Goal: Check status: Check status

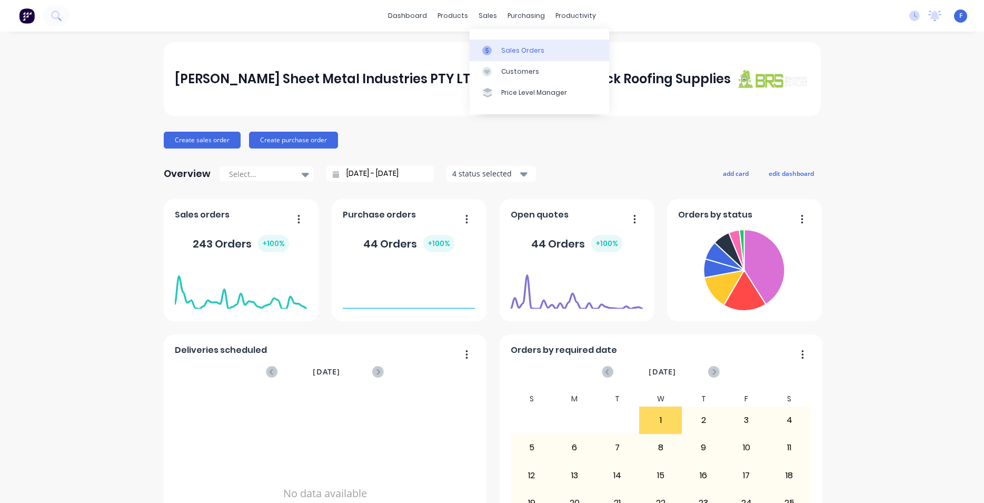
click at [520, 56] on link "Sales Orders" at bounding box center [540, 50] width 140 height 21
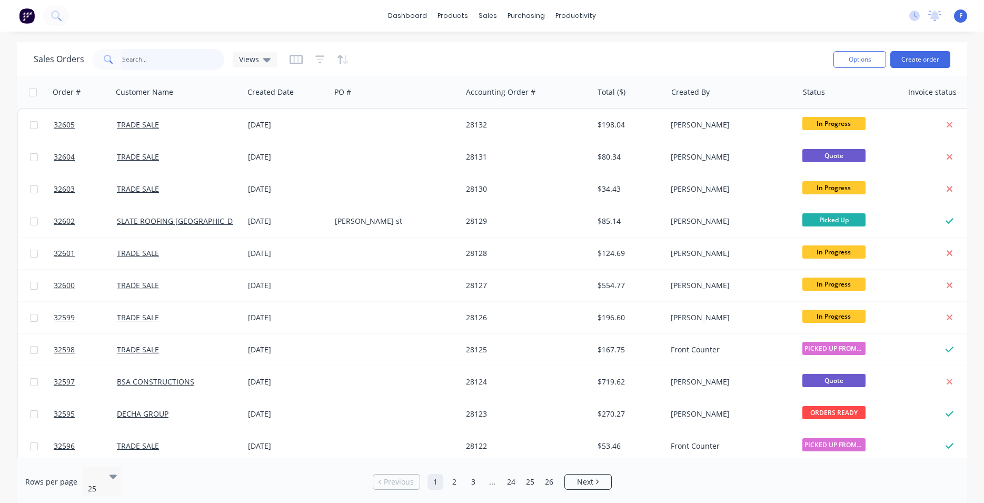
click at [143, 61] on input "text" at bounding box center [173, 59] width 103 height 21
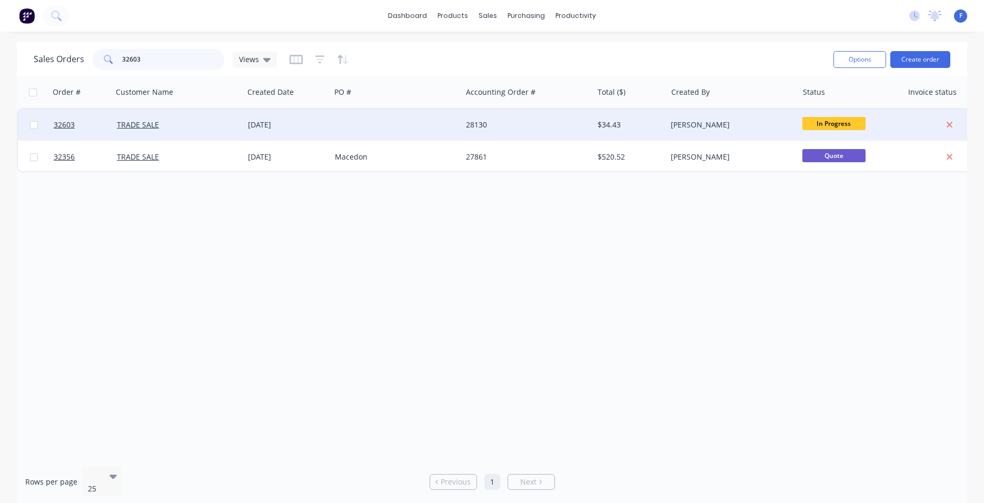
type input "32603"
click at [517, 125] on div "28130" at bounding box center [524, 125] width 117 height 11
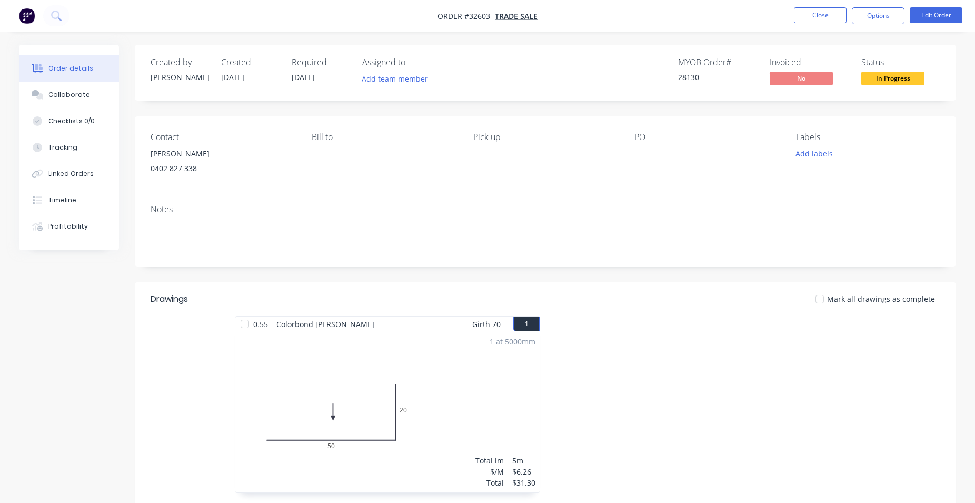
click at [874, 82] on span "In Progress" at bounding box center [893, 78] width 63 height 13
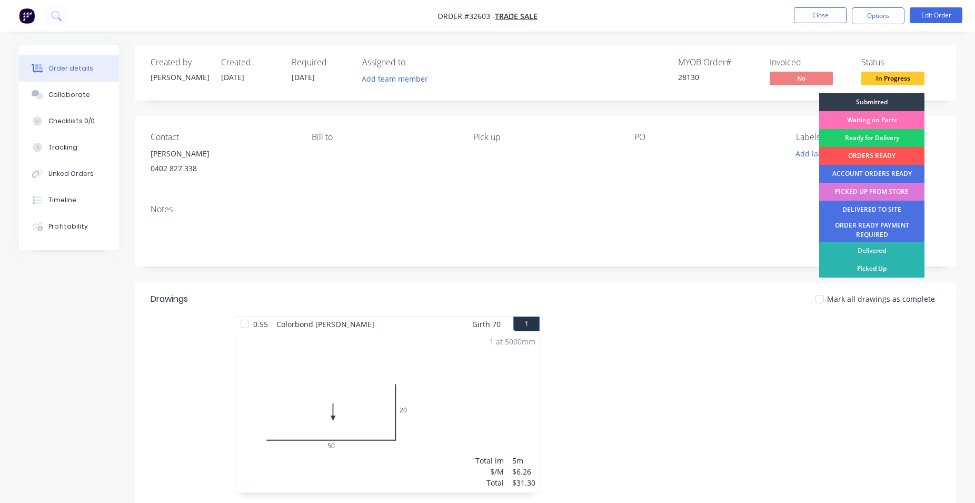
click at [878, 155] on div "ORDERS READY" at bounding box center [872, 156] width 105 height 18
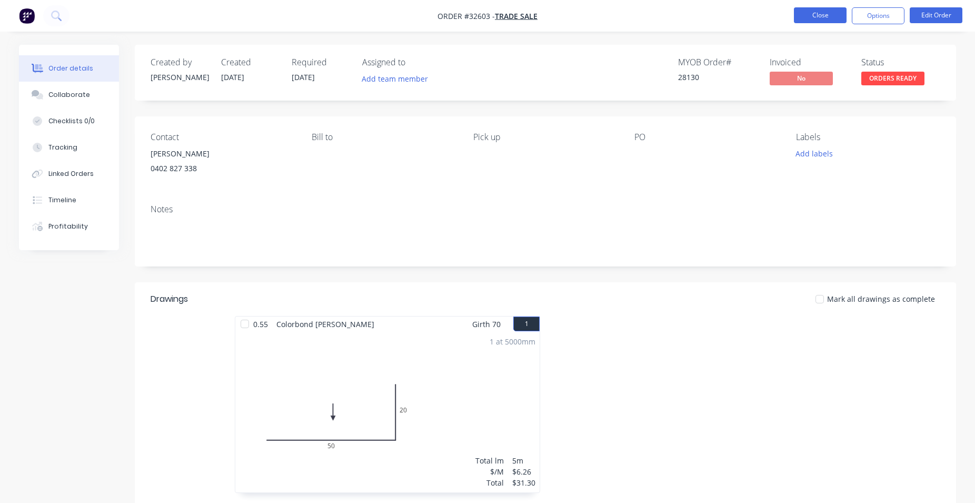
click at [821, 14] on button "Close" at bounding box center [820, 15] width 53 height 16
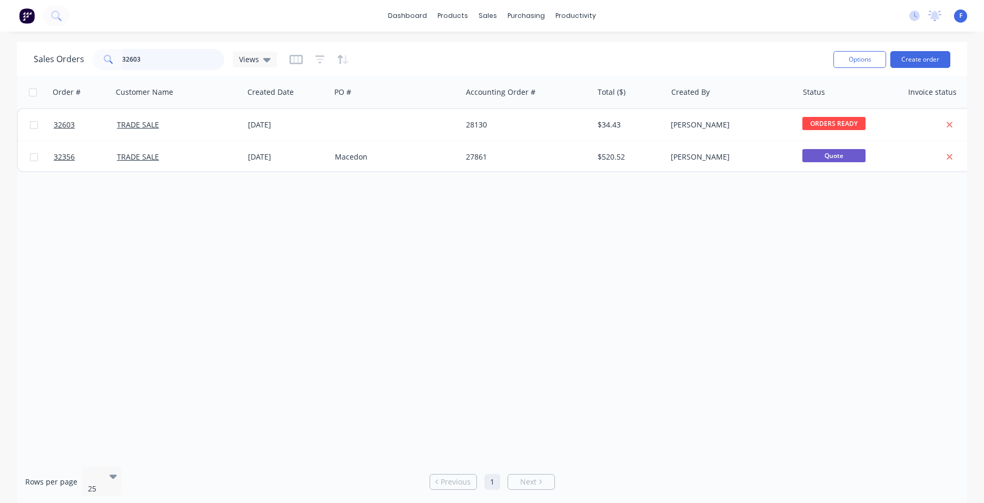
click at [151, 58] on input "32603" at bounding box center [173, 59] width 103 height 21
type input "3"
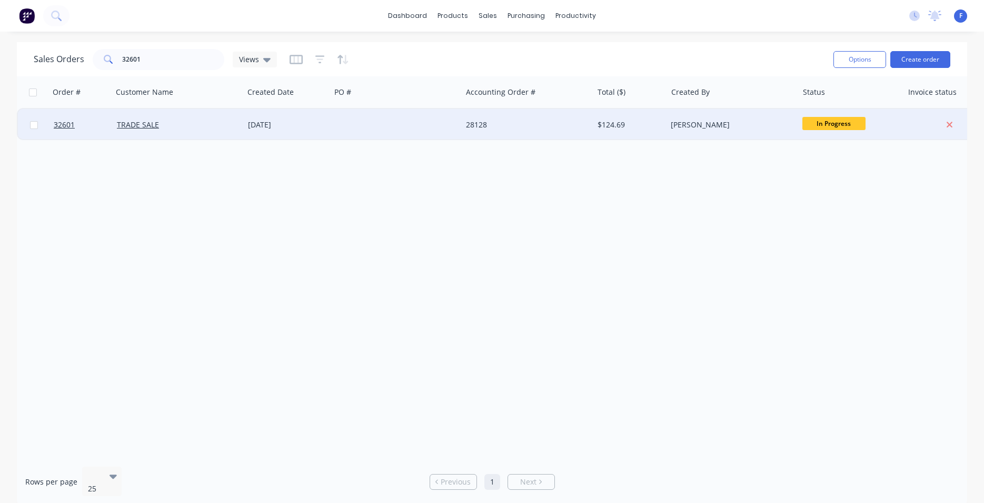
click at [839, 125] on span "In Progress" at bounding box center [834, 123] width 63 height 13
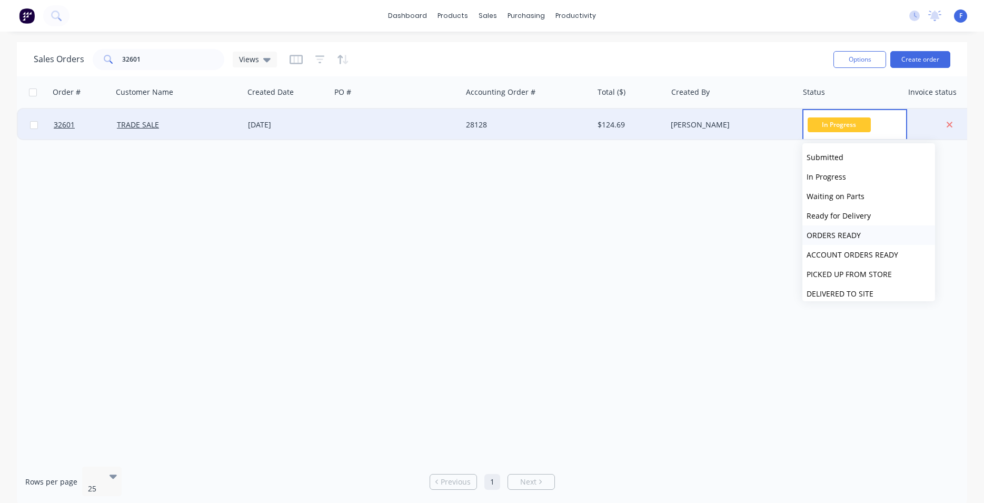
click at [841, 236] on span "ORDERS READY" at bounding box center [834, 235] width 54 height 10
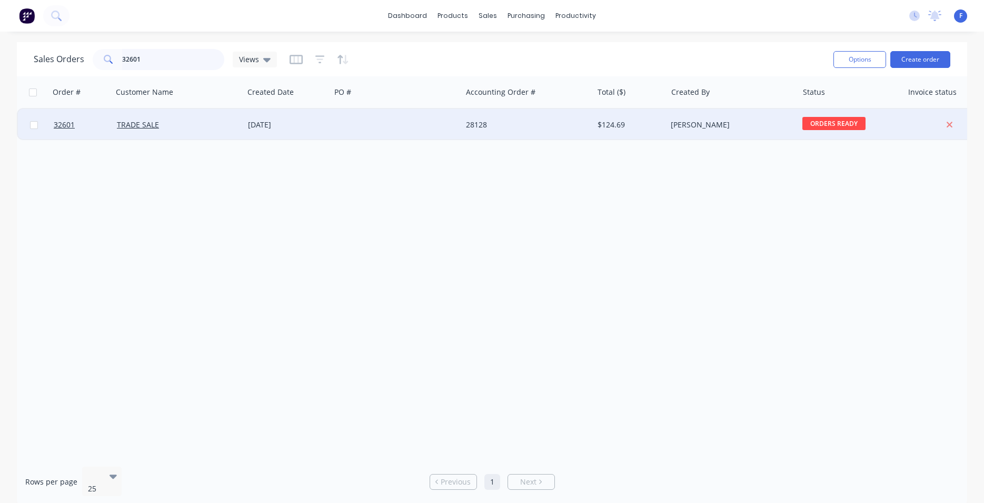
click at [182, 59] on input "32601" at bounding box center [173, 59] width 103 height 21
type input "32590"
click at [337, 122] on div at bounding box center [396, 125] width 131 height 32
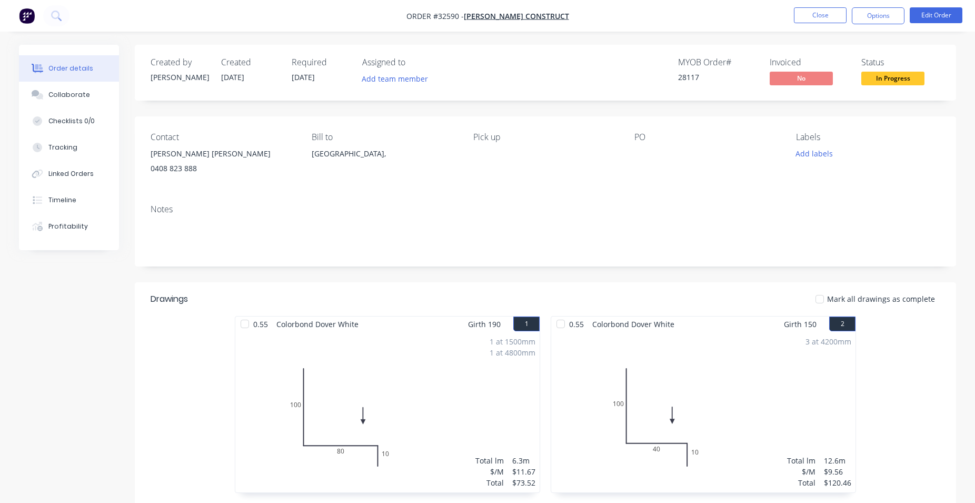
click at [882, 76] on body "Order #32590 - [PERSON_NAME] CONSTRUCT Close Options Edit Order Order details C…" at bounding box center [487, 345] width 975 height 691
click at [883, 82] on span "In Progress" at bounding box center [893, 78] width 63 height 13
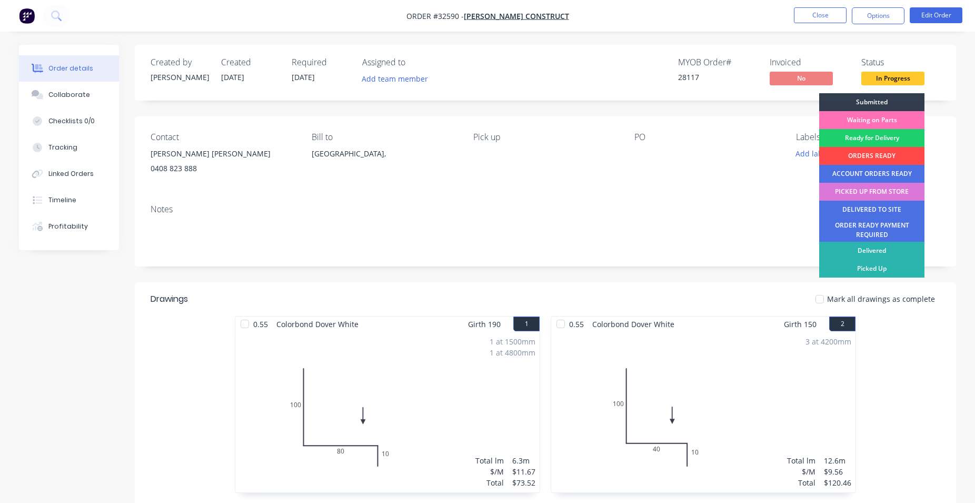
click at [895, 157] on div "ORDERS READY" at bounding box center [872, 156] width 105 height 18
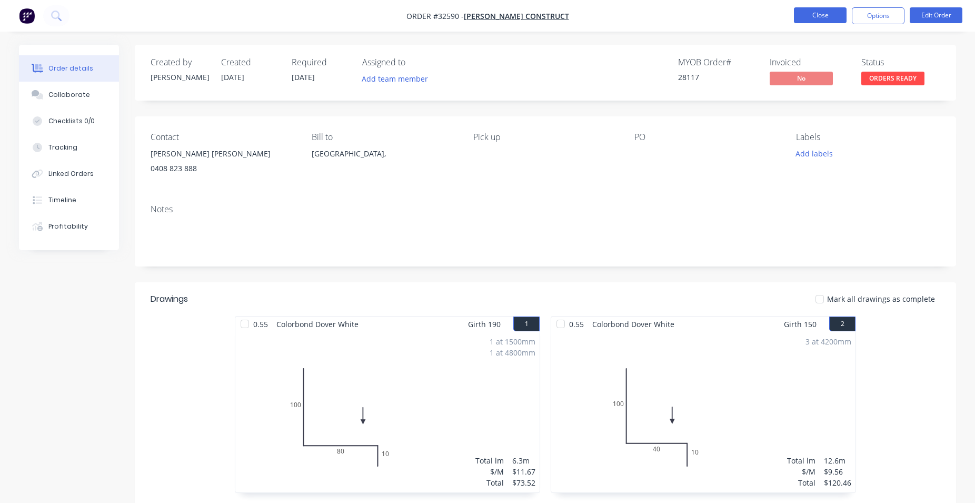
click at [818, 16] on button "Close" at bounding box center [820, 15] width 53 height 16
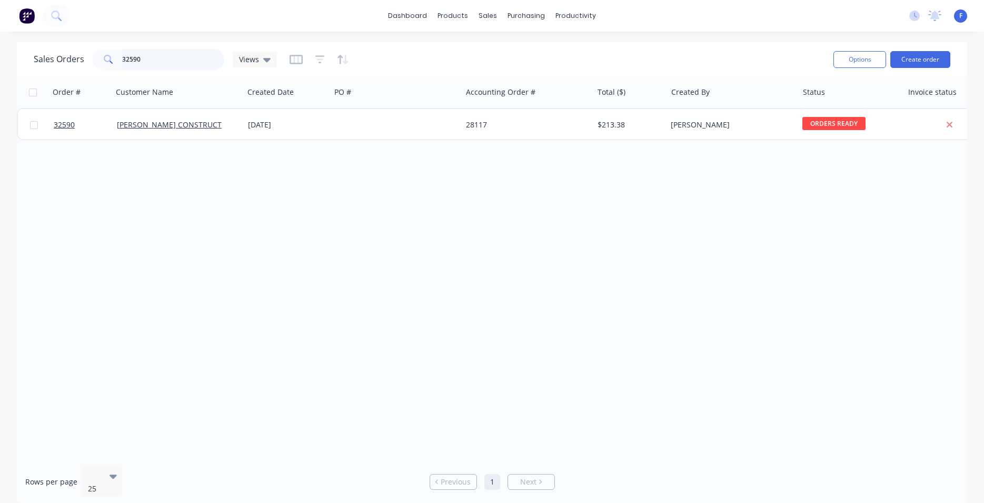
click at [190, 57] on input "32590" at bounding box center [173, 59] width 103 height 21
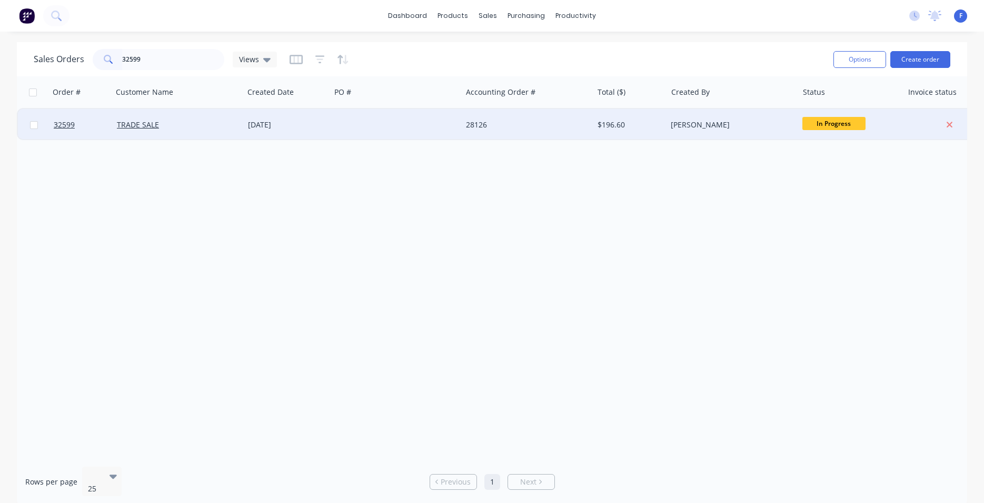
click at [831, 129] on span "In Progress" at bounding box center [834, 123] width 63 height 13
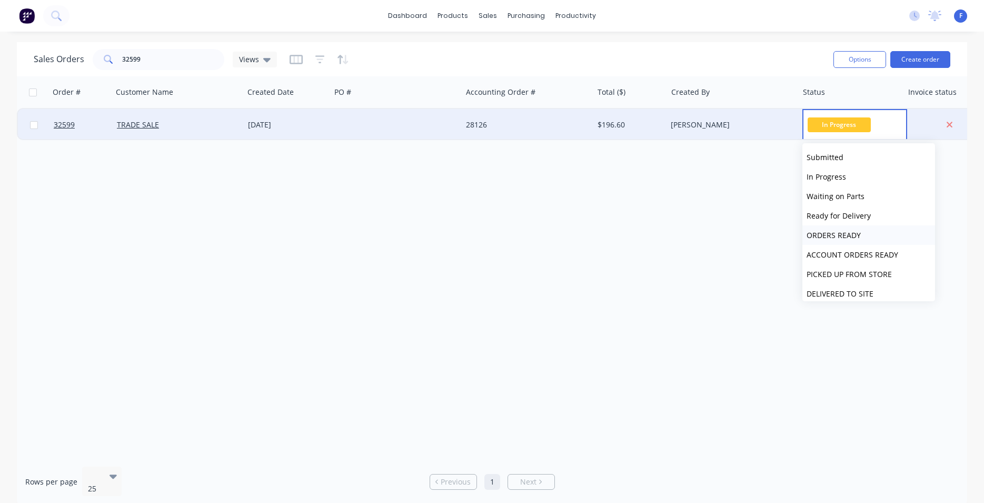
click at [834, 236] on span "ORDERS READY" at bounding box center [834, 235] width 54 height 10
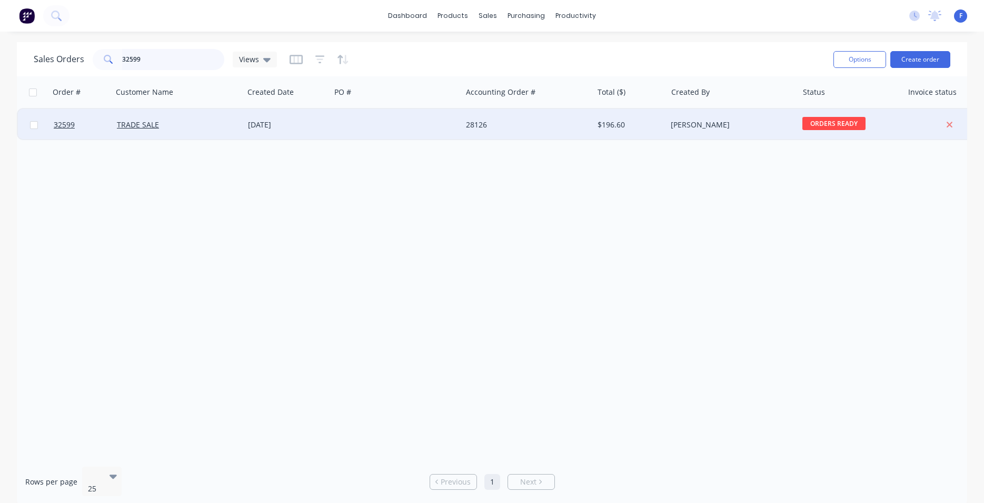
click at [154, 58] on input "32599" at bounding box center [173, 59] width 103 height 21
click at [840, 126] on span "In Progress" at bounding box center [834, 123] width 63 height 13
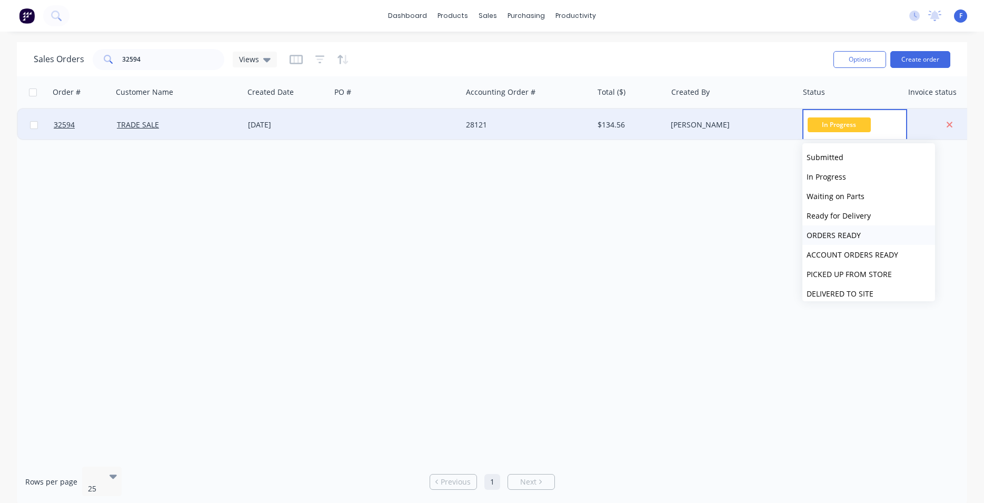
click at [849, 232] on span "ORDERS READY" at bounding box center [834, 235] width 54 height 10
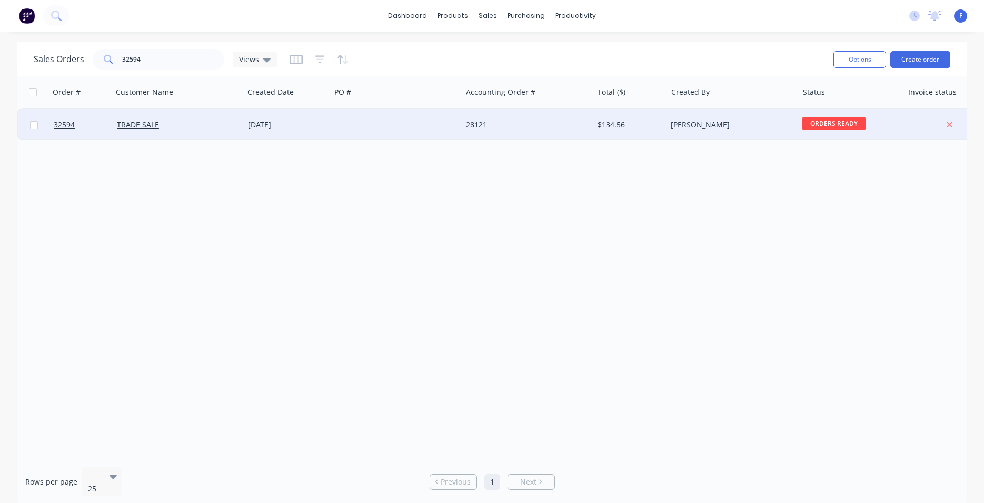
click at [149, 46] on div "Sales Orders 32594 Views" at bounding box center [430, 59] width 792 height 26
click at [160, 57] on input "32594" at bounding box center [173, 59] width 103 height 21
click at [826, 125] on span "In Progress" at bounding box center [834, 123] width 63 height 13
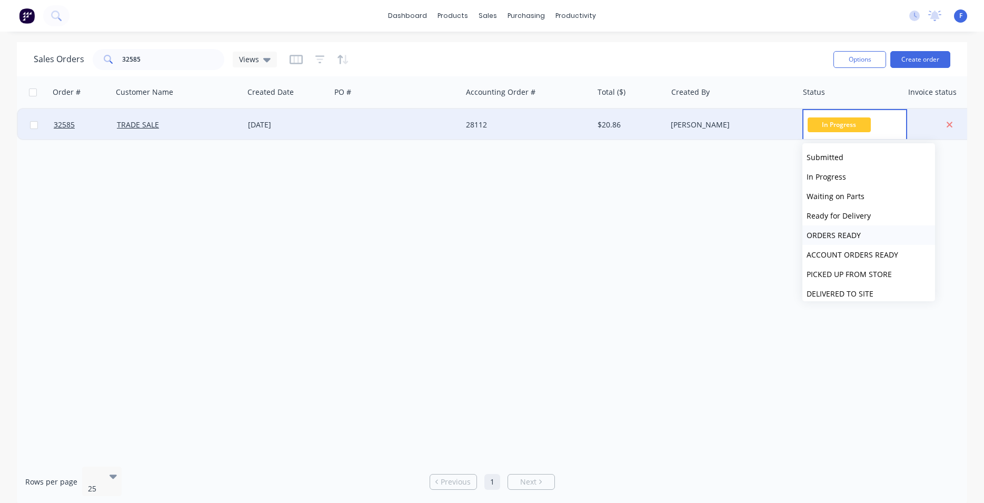
click at [837, 235] on span "ORDERS READY" at bounding box center [834, 235] width 54 height 10
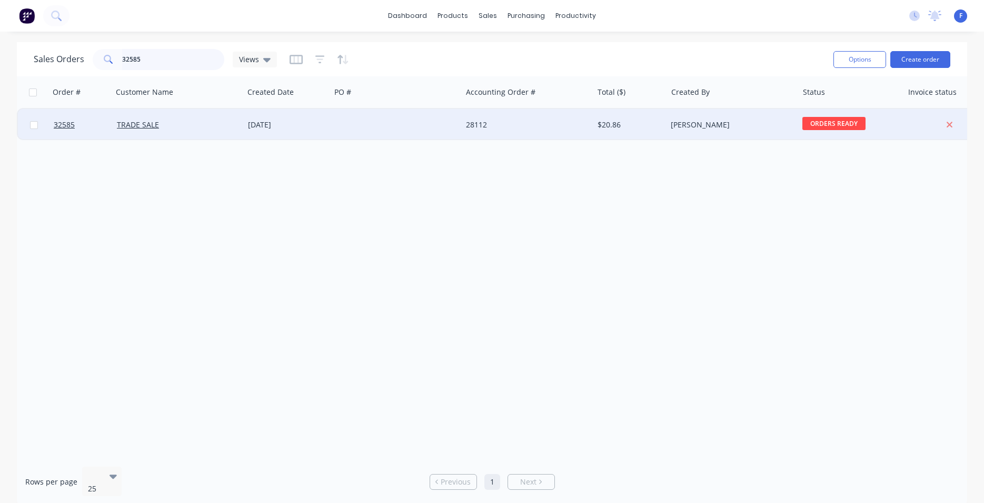
click at [168, 61] on input "32585" at bounding box center [173, 59] width 103 height 21
click at [841, 124] on span "In Progress" at bounding box center [834, 123] width 63 height 13
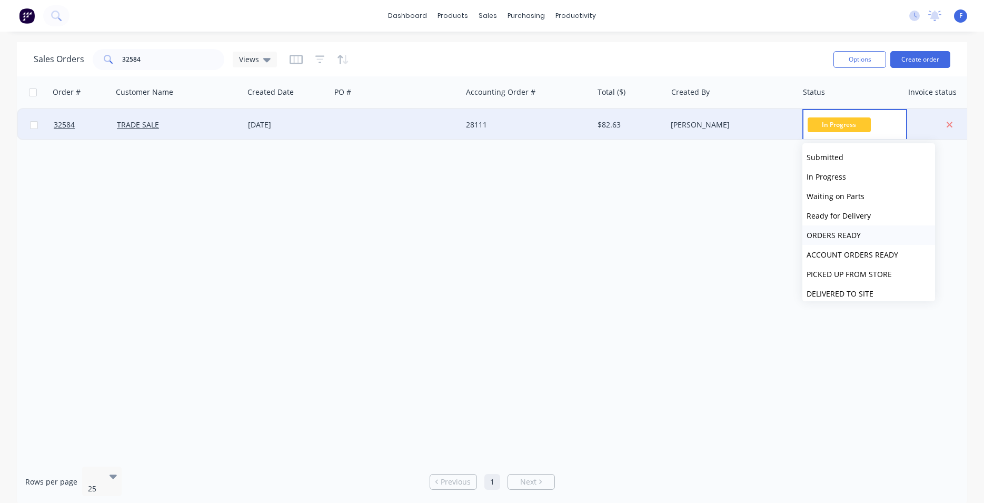
click at [856, 235] on span "ORDERS READY" at bounding box center [834, 235] width 54 height 10
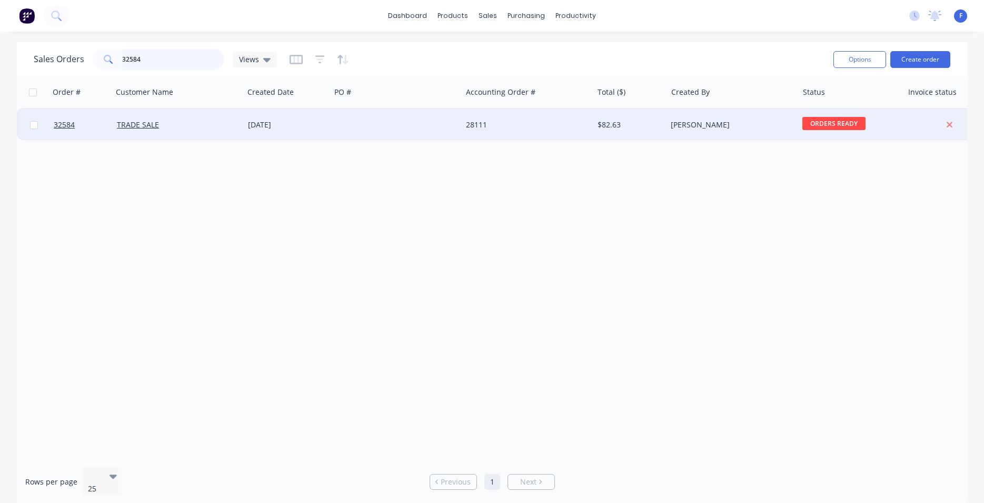
click at [160, 56] on input "32584" at bounding box center [173, 59] width 103 height 21
click at [833, 124] on span "ORDERS READY" at bounding box center [834, 123] width 63 height 13
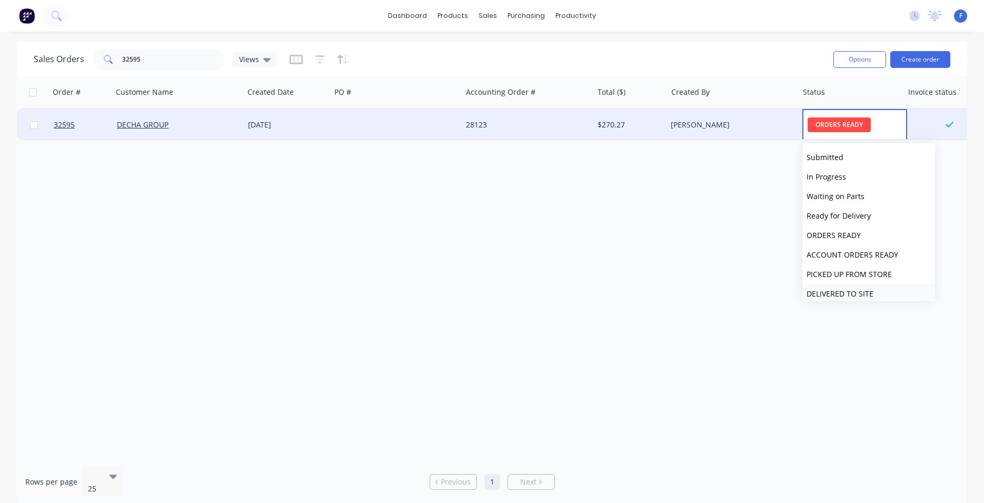
click at [838, 293] on span "DELIVERED TO SITE" at bounding box center [840, 294] width 67 height 10
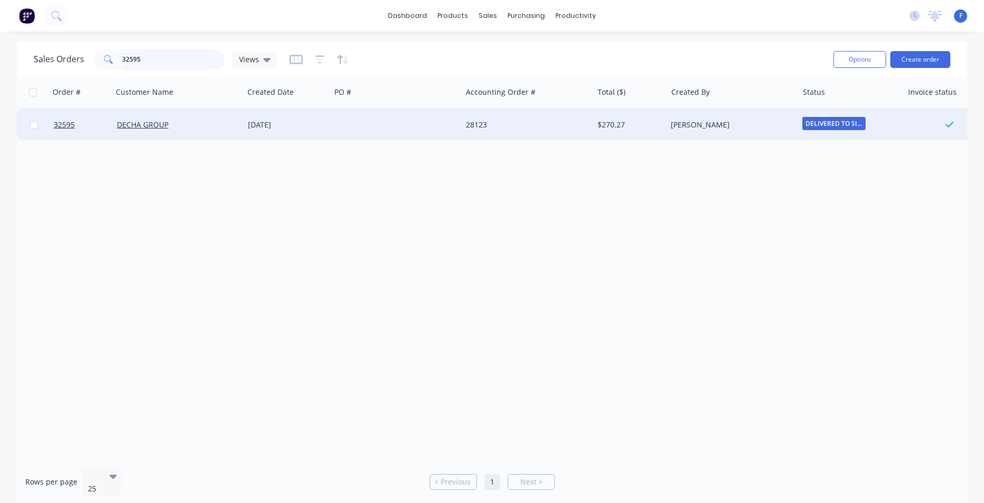
click at [150, 53] on input "32595" at bounding box center [173, 59] width 103 height 21
type input "3"
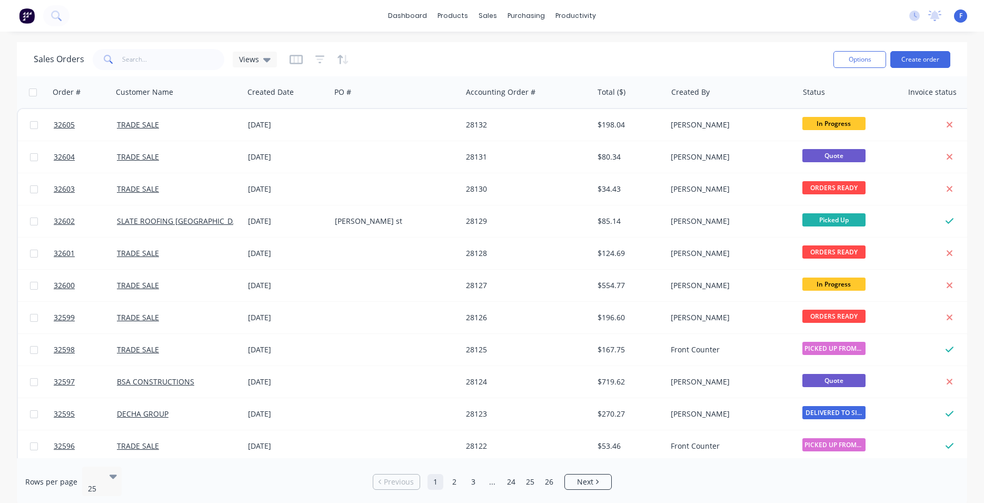
click at [24, 17] on img at bounding box center [27, 16] width 16 height 16
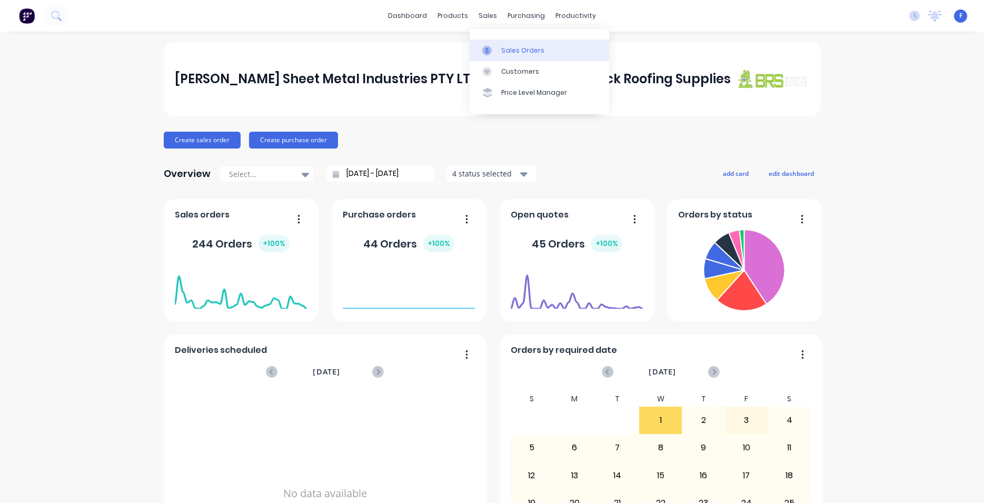
click at [524, 49] on div "Sales Orders" at bounding box center [522, 50] width 43 height 9
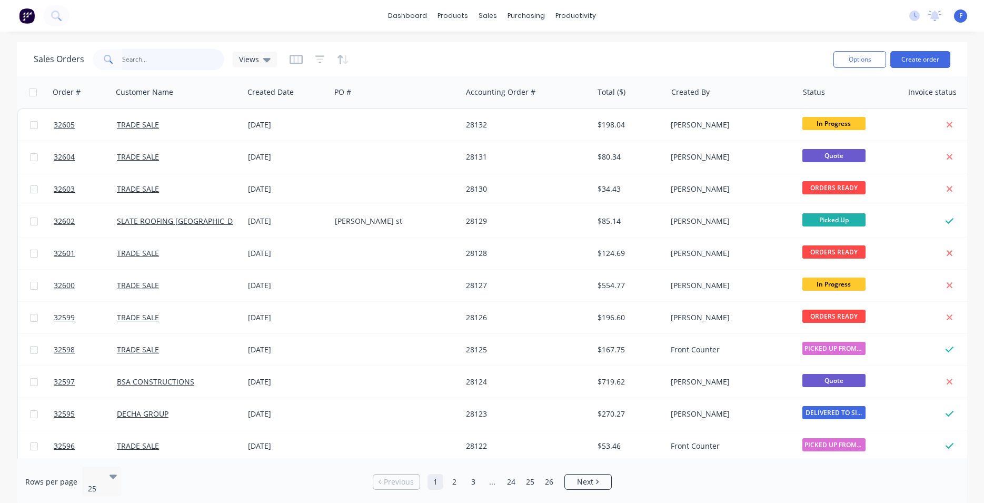
click at [171, 55] on input "text" at bounding box center [173, 59] width 103 height 21
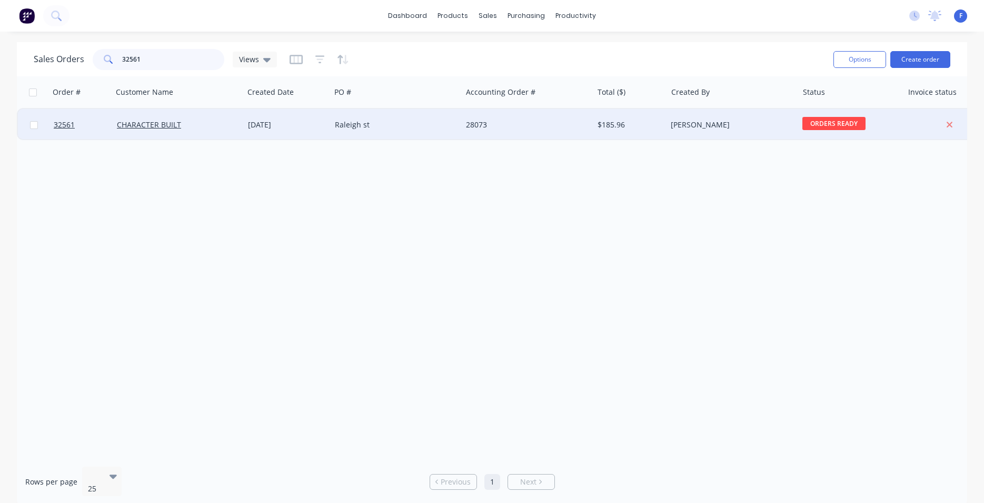
type input "32561"
click at [357, 119] on div "Raleigh st" at bounding box center [396, 125] width 131 height 32
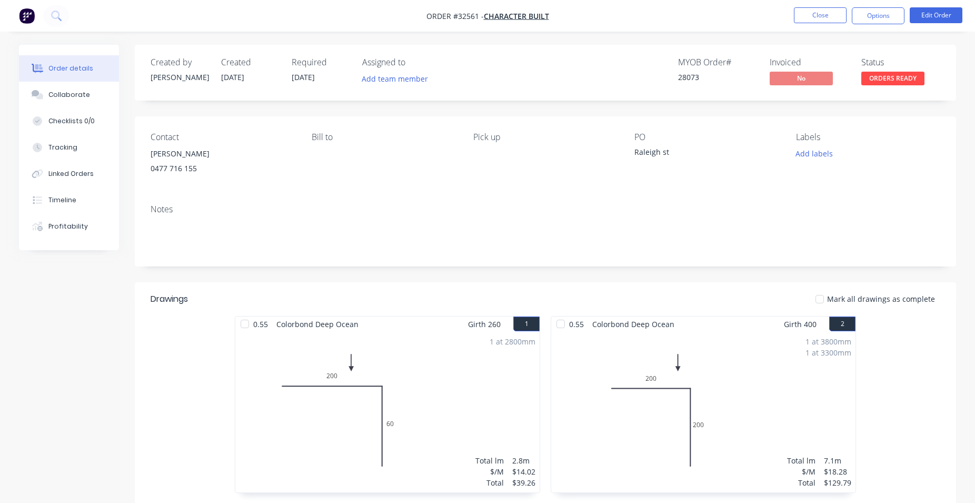
click at [896, 81] on span "ORDERS READY" at bounding box center [893, 78] width 63 height 13
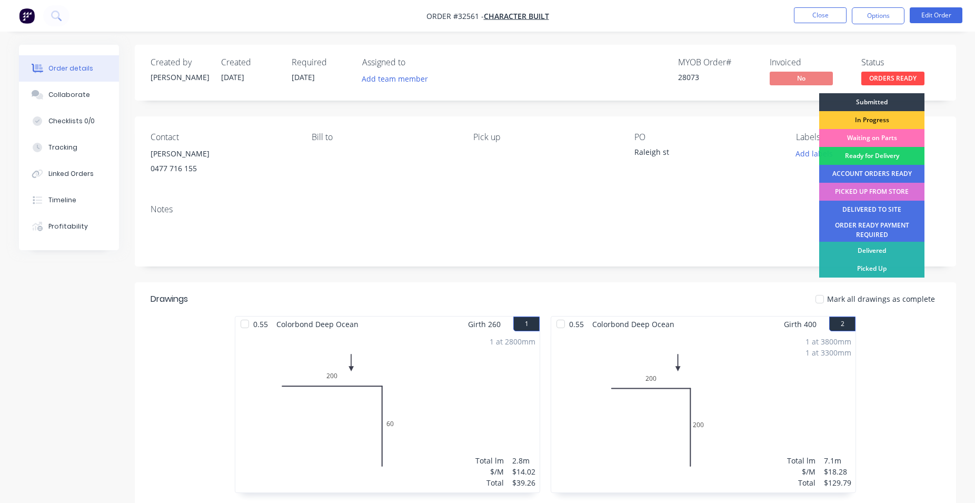
click at [889, 191] on div "PICKED UP FROM STORE" at bounding box center [872, 192] width 105 height 18
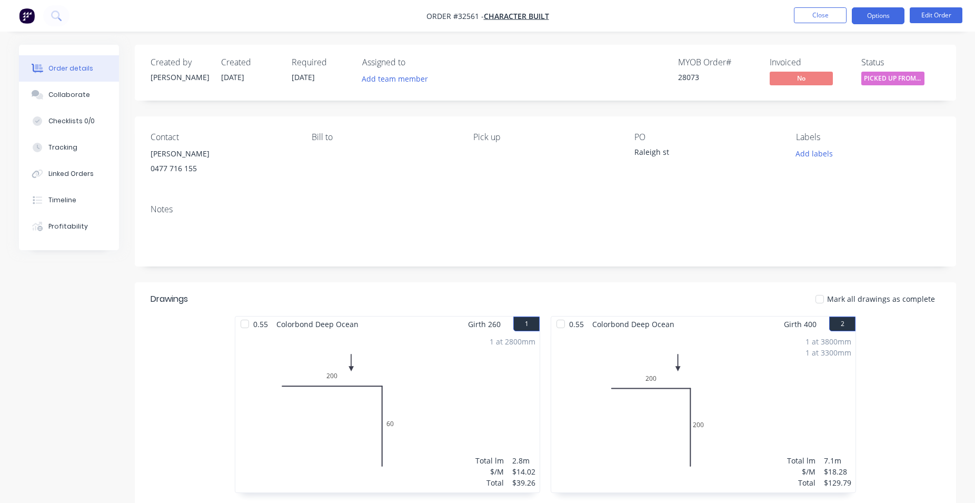
click at [884, 14] on button "Options" at bounding box center [878, 15] width 53 height 17
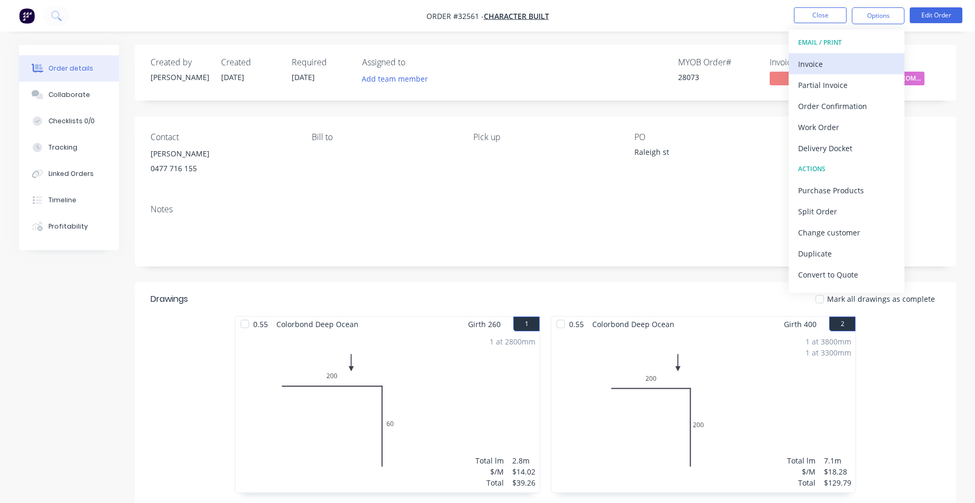
click at [825, 61] on div "Invoice" at bounding box center [846, 63] width 97 height 15
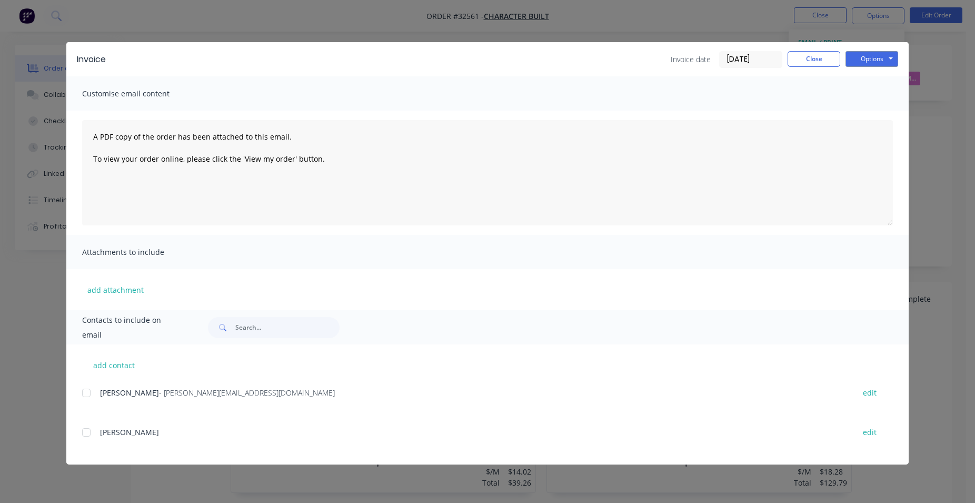
click at [89, 394] on div at bounding box center [86, 392] width 21 height 21
click at [857, 60] on button "Options" at bounding box center [872, 59] width 53 height 16
click at [873, 113] on button "Email" at bounding box center [879, 112] width 67 height 17
click at [816, 57] on button "Close" at bounding box center [814, 59] width 53 height 16
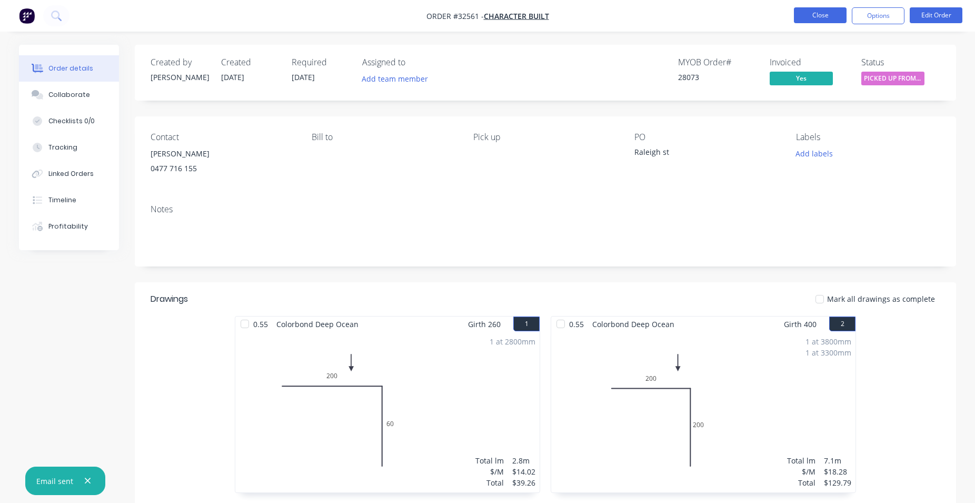
click at [829, 14] on button "Close" at bounding box center [820, 15] width 53 height 16
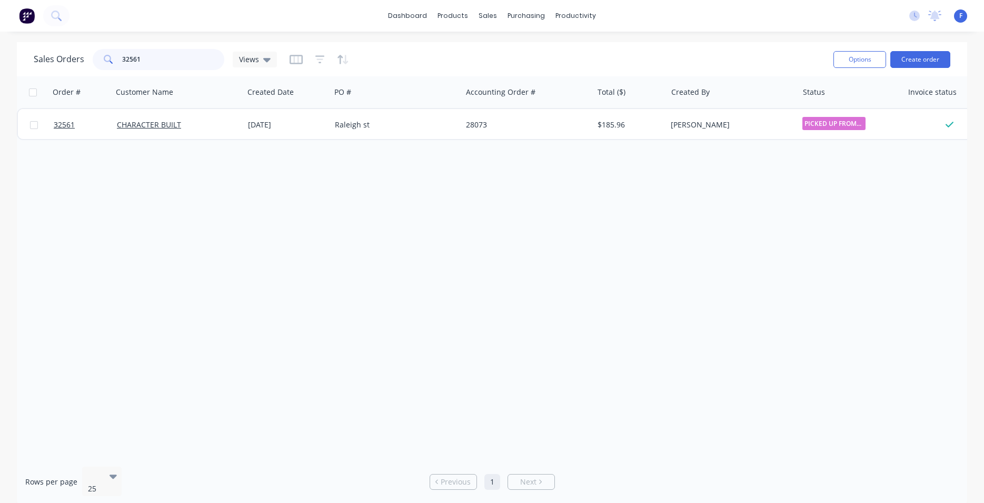
click at [203, 60] on input "32561" at bounding box center [173, 59] width 103 height 21
type input "3"
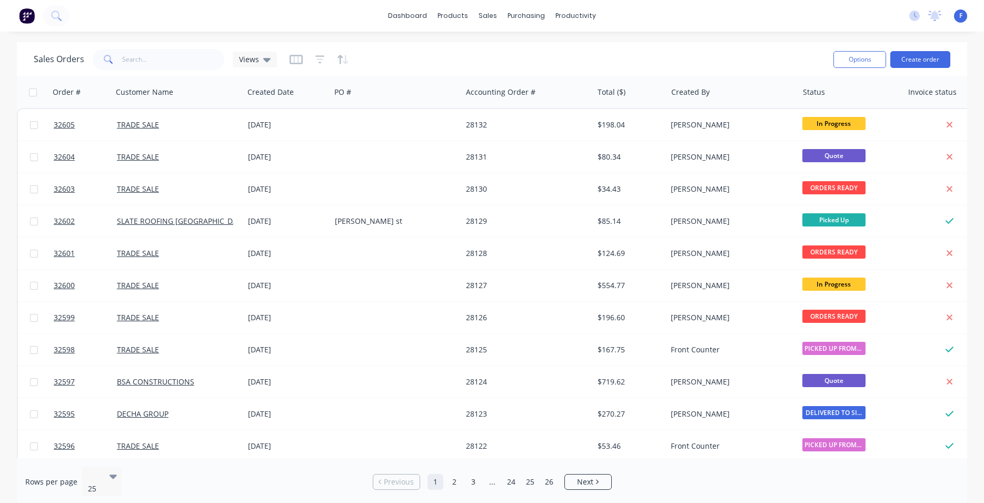
click at [25, 16] on img at bounding box center [27, 16] width 16 height 16
